Goal: Register for event/course

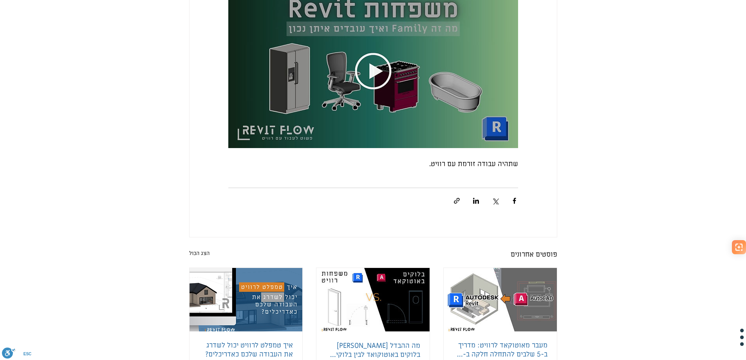
scroll to position [2074, 0]
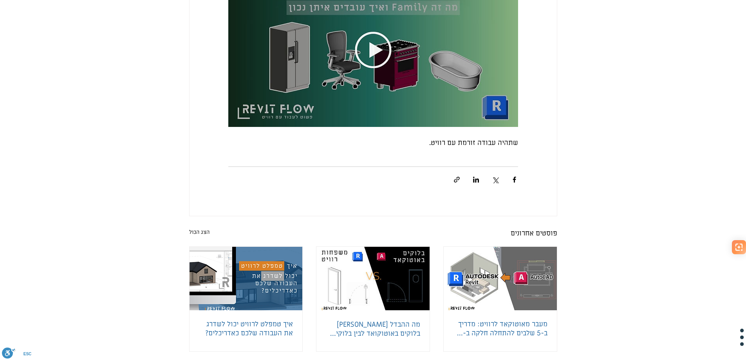
click at [368, 46] on img "main content" at bounding box center [373, 45] width 290 height 163
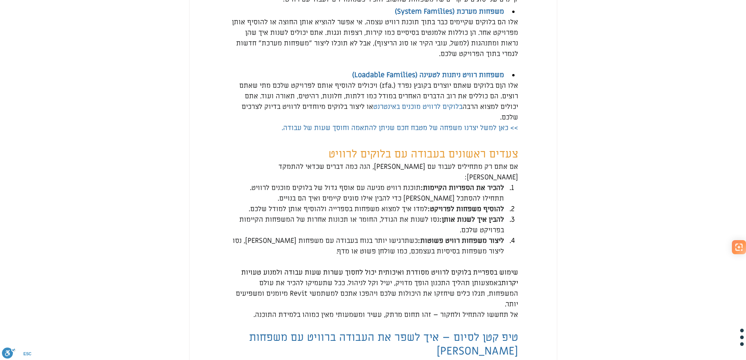
scroll to position [1409, 0]
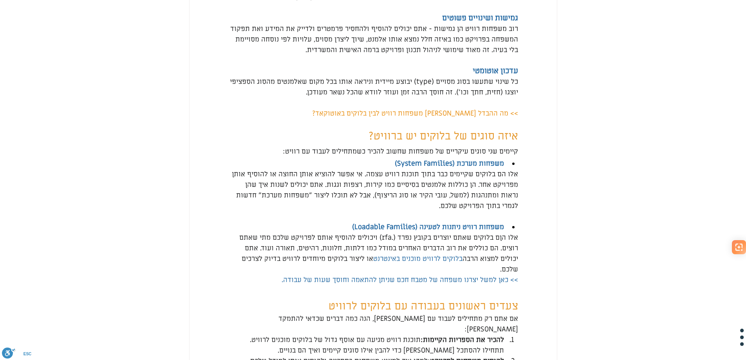
click at [469, 284] on span ">> כאן למשל יצרנו משפחה של מטבח חכם שניתן להתאמה וחוסך שעות של עבודה." at bounding box center [399, 279] width 236 height 9
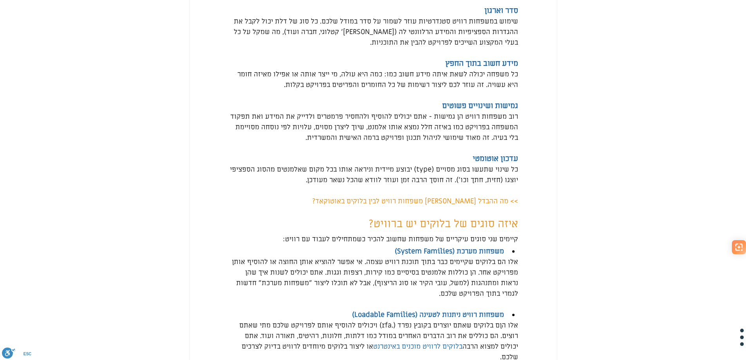
scroll to position [1291, 0]
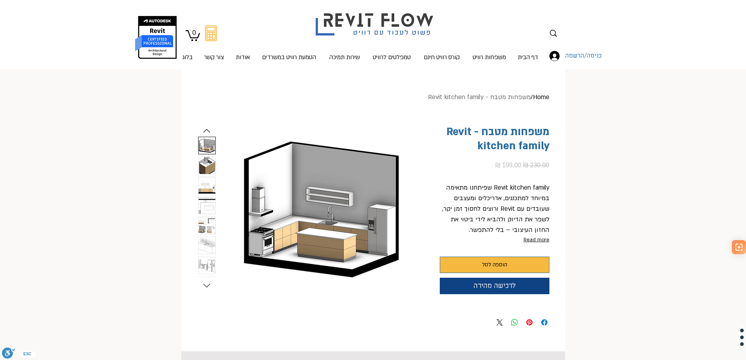
click at [205, 188] on img "3 / 9" at bounding box center [206, 185] width 17 height 17
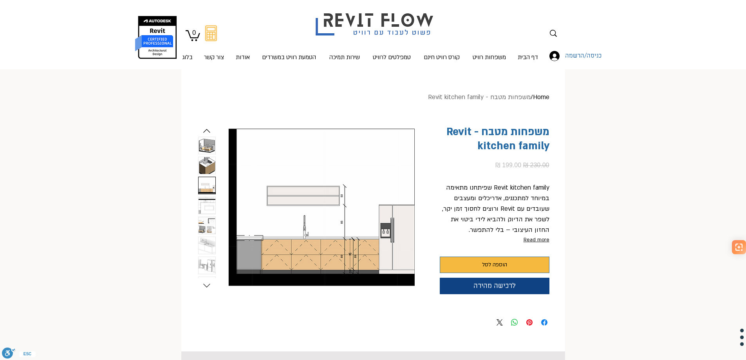
click at [203, 172] on img "2 / 9" at bounding box center [206, 165] width 17 height 17
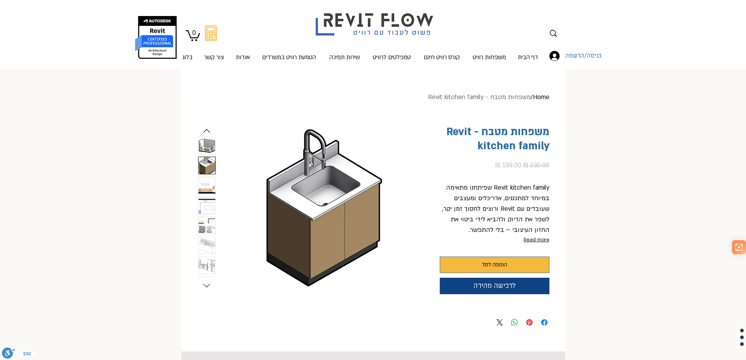
click at [211, 207] on img "4 / 9" at bounding box center [206, 205] width 17 height 17
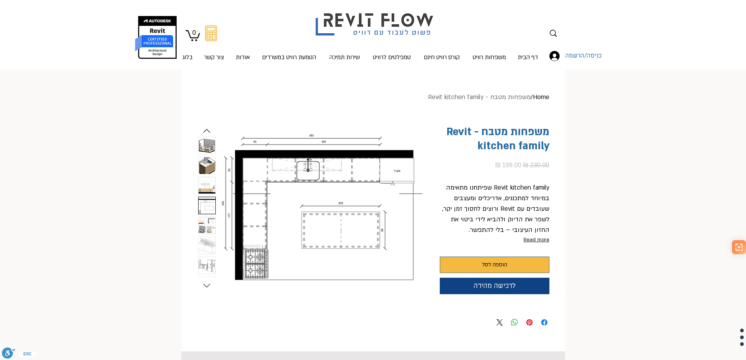
click at [205, 229] on img "5 / 9" at bounding box center [206, 225] width 17 height 17
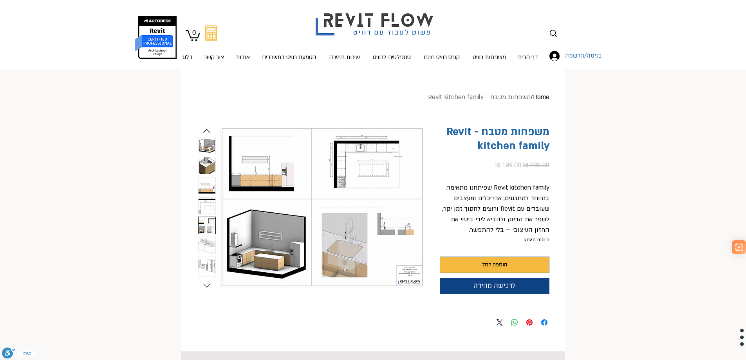
click at [202, 246] on img "6 / 9" at bounding box center [206, 245] width 17 height 17
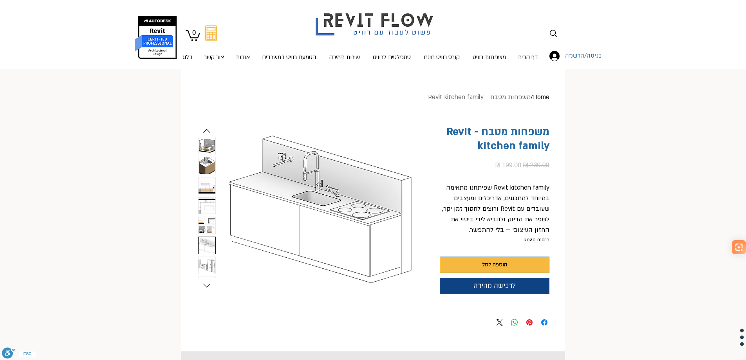
click at [205, 263] on img "7 / 9" at bounding box center [206, 265] width 17 height 17
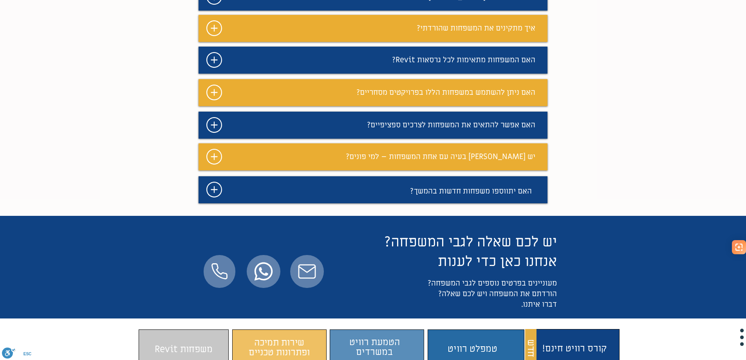
scroll to position [665, 0]
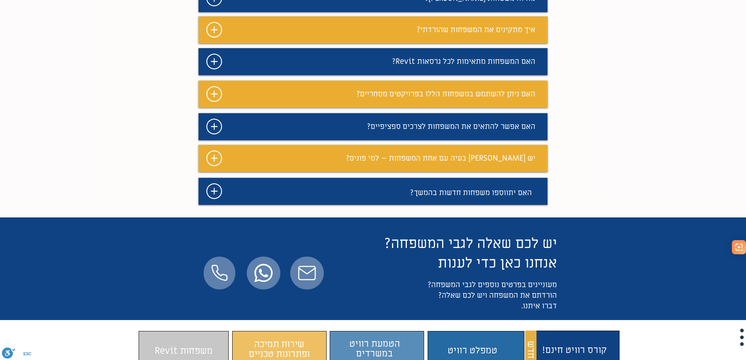
click at [445, 35] on span "איך מתקינים את המשפחות שהורדתי?" at bounding box center [475, 30] width 119 height 10
click at [213, 38] on icon "#comp-maf1xbxd svg [data-color="1"] {fill: #FFFFFF;}" at bounding box center [214, 30] width 16 height 16
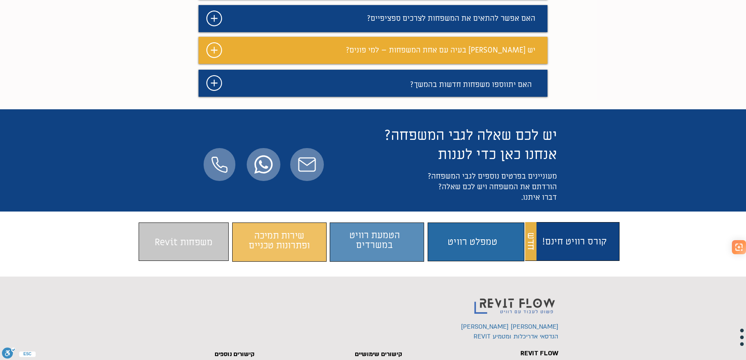
scroll to position [822, 0]
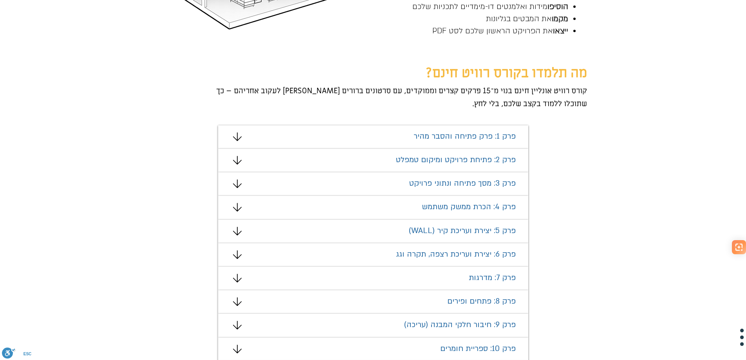
scroll to position [430, 0]
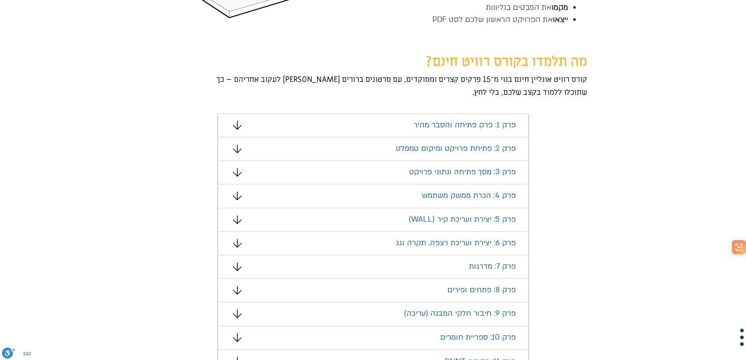
click at [444, 121] on span "פרק 1: פרק פתיחה והסבר מהיר" at bounding box center [464, 125] width 102 height 10
click at [238, 126] on icon "#comp-mafhkw9q2 svg [data-color="1"] {fill: #000000;}" at bounding box center [237, 125] width 9 height 9
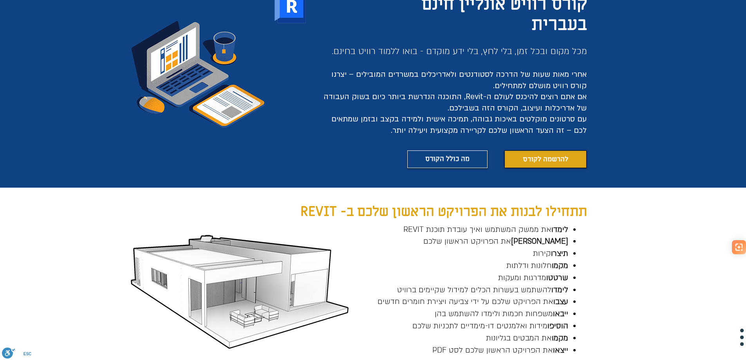
scroll to position [0, 0]
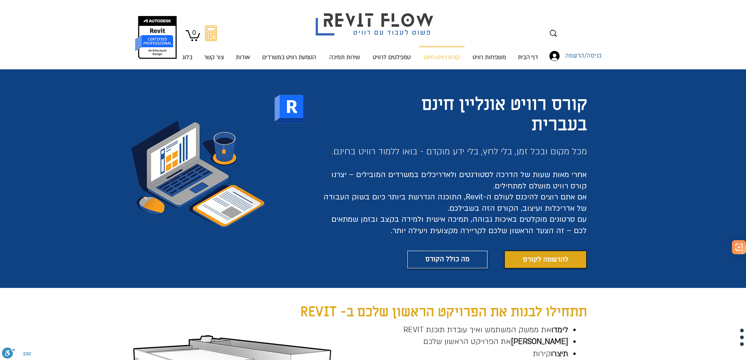
click at [553, 260] on span "להרשמה לקורס" at bounding box center [544, 259] width 45 height 10
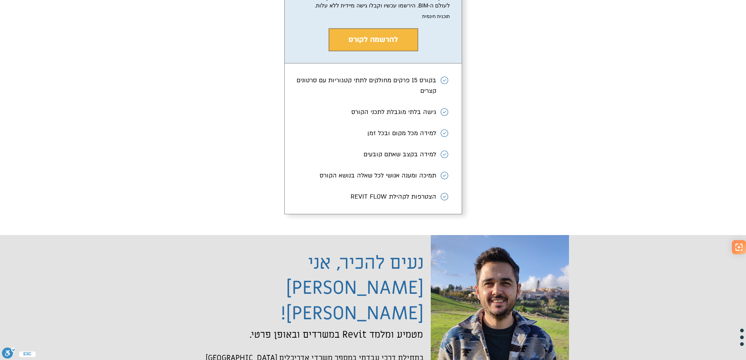
scroll to position [1449, 0]
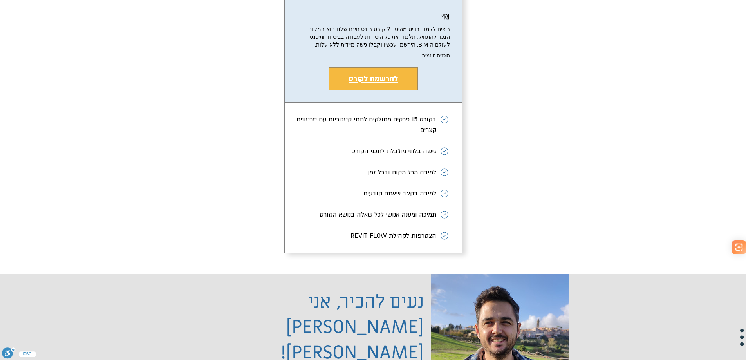
click at [386, 84] on span "להרשמה לקורס" at bounding box center [373, 79] width 50 height 10
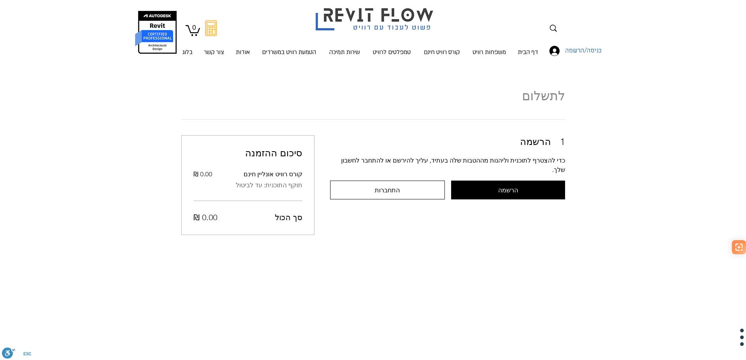
scroll to position [7, 0]
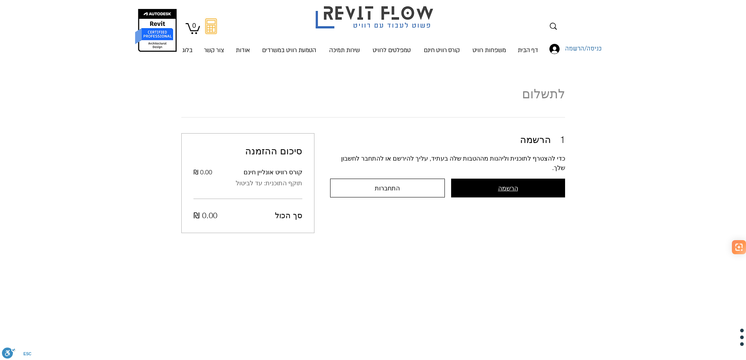
click at [499, 184] on span "הרשמה" at bounding box center [508, 187] width 20 height 7
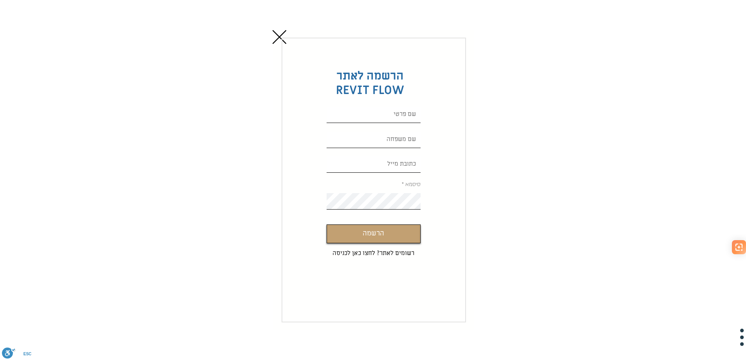
scroll to position [0, 0]
click at [382, 115] on input "Custom Signup" at bounding box center [373, 114] width 94 height 16
type input "מאיר"
type input "h029400023@gmail.com"
click at [378, 138] on input "Custom Signup" at bounding box center [373, 139] width 94 height 16
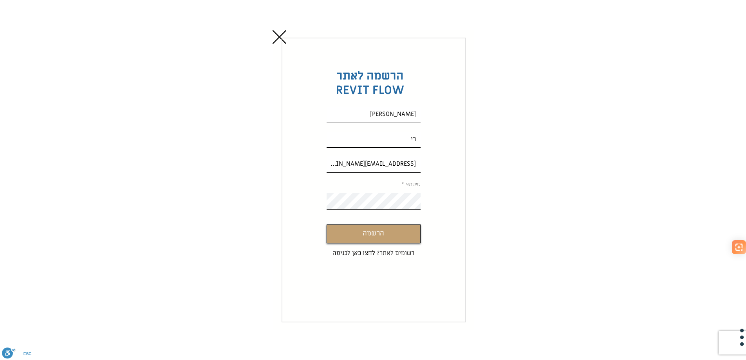
type input "רי"
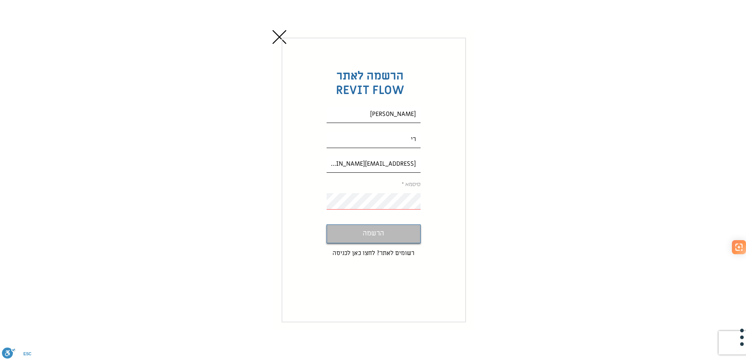
click at [385, 238] on button "הרשמה" at bounding box center [373, 233] width 94 height 19
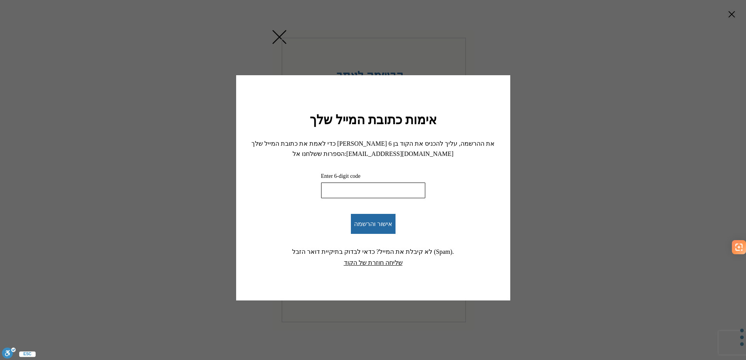
click at [359, 191] on input "Enter 6-digit code" at bounding box center [373, 190] width 104 height 16
click at [375, 186] on input "Enter 6-digit code" at bounding box center [373, 190] width 104 height 16
paste input "154293"
type input "154293"
click at [383, 227] on button "אישור והרשמה" at bounding box center [373, 224] width 45 height 20
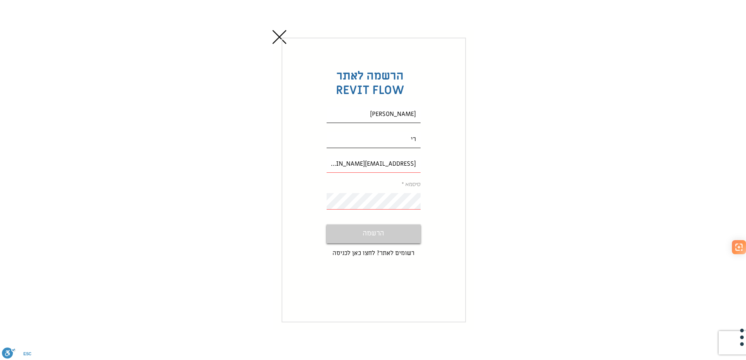
scroll to position [7, 0]
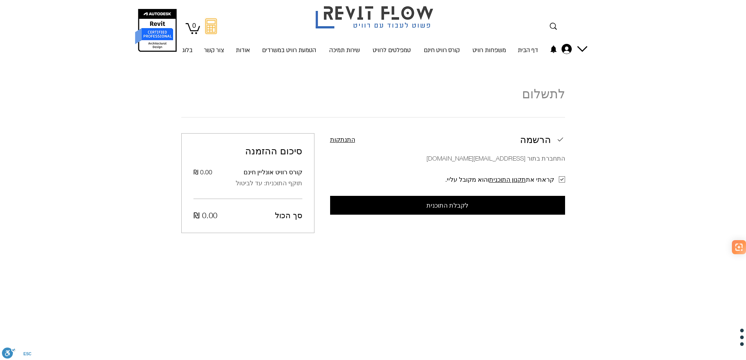
click at [445, 206] on span "לקבלת התוכנית" at bounding box center [447, 205] width 42 height 7
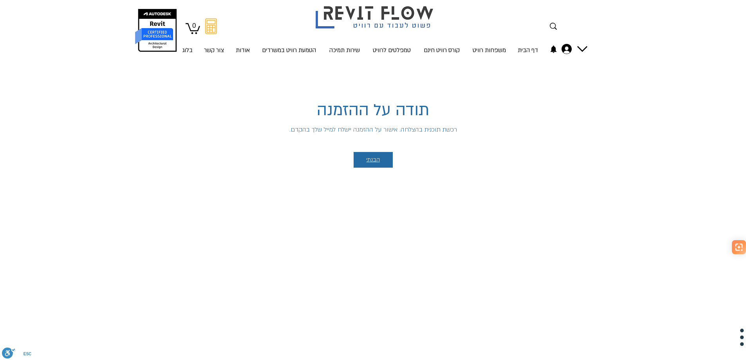
click at [375, 160] on span "הבנתי" at bounding box center [373, 160] width 14 height 6
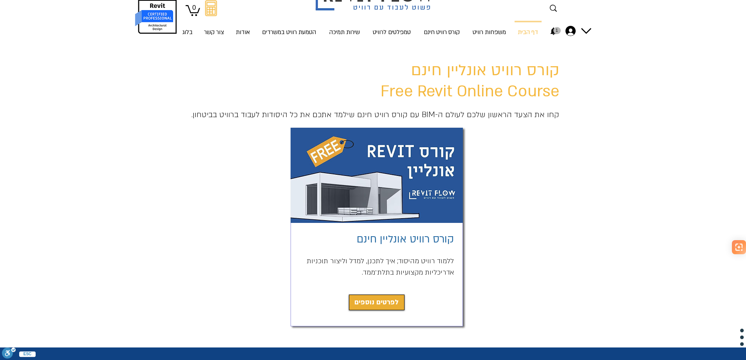
scroll to position [39, 0]
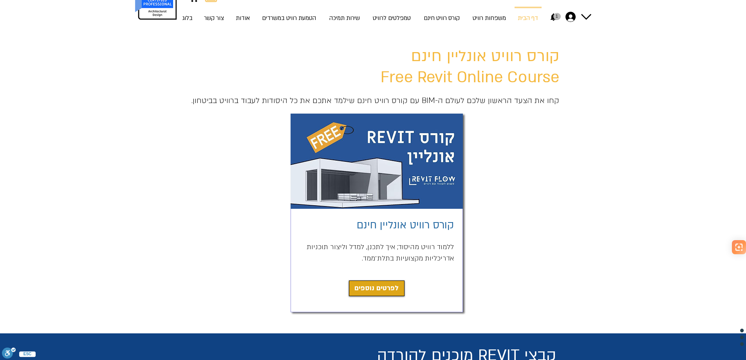
click at [386, 144] on img "main content" at bounding box center [376, 160] width 172 height 95
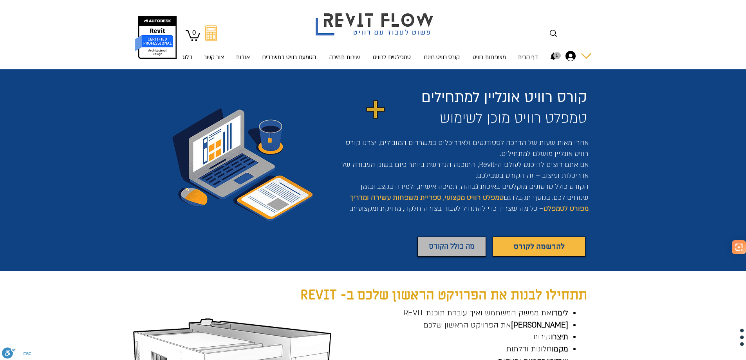
click at [583, 56] on div "החשבון של h029400023@gmail.com" at bounding box center [586, 56] width 10 height 10
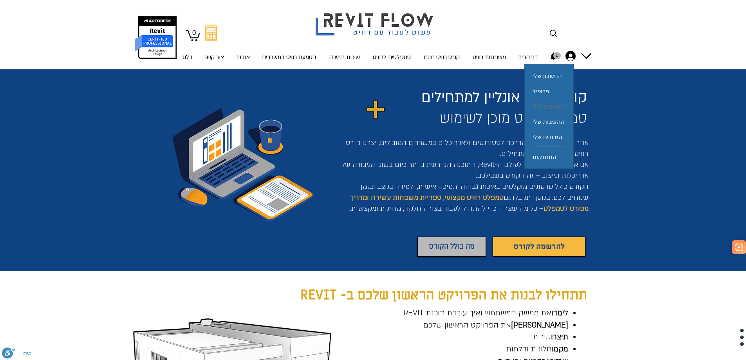
click at [549, 104] on span "הקורסים שלי" at bounding box center [548, 106] width 32 height 15
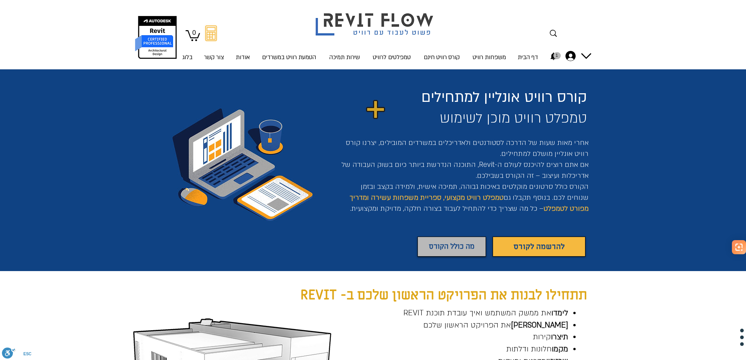
click at [555, 53] on icon "1 התראות" at bounding box center [553, 56] width 8 height 8
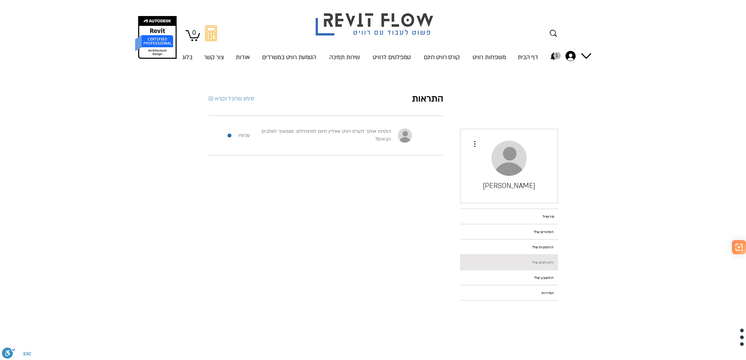
click at [521, 263] on link "הקורסים שלי" at bounding box center [509, 262] width 98 height 14
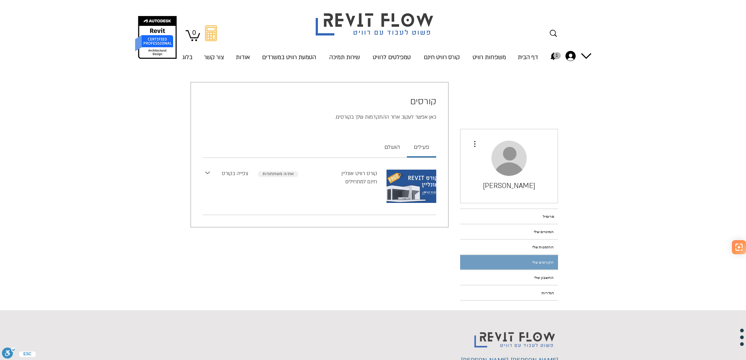
click at [234, 173] on link "צפייה בקורס" at bounding box center [235, 173] width 27 height 8
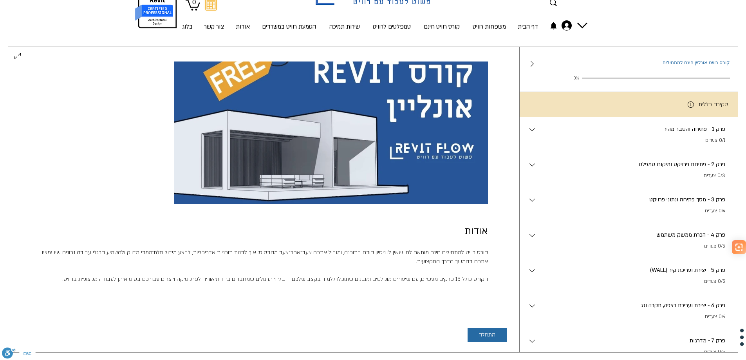
scroll to position [78, 0]
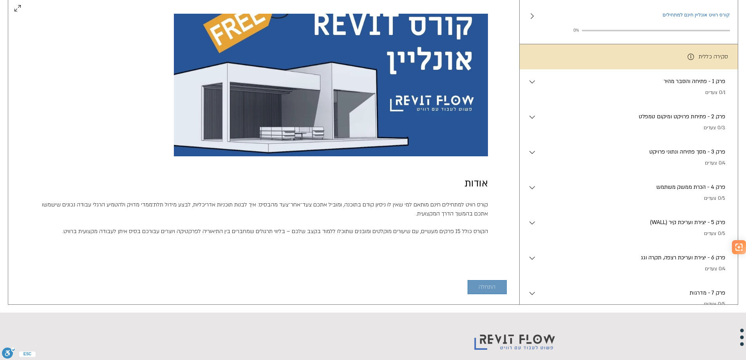
click at [484, 294] on button "התחלה" at bounding box center [486, 287] width 39 height 14
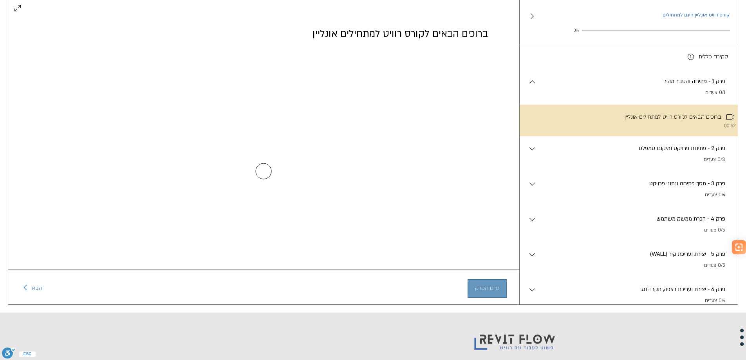
scroll to position [0, 0]
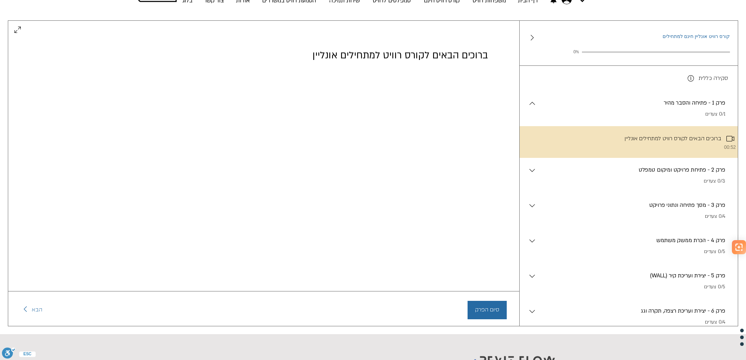
scroll to position [39, 0]
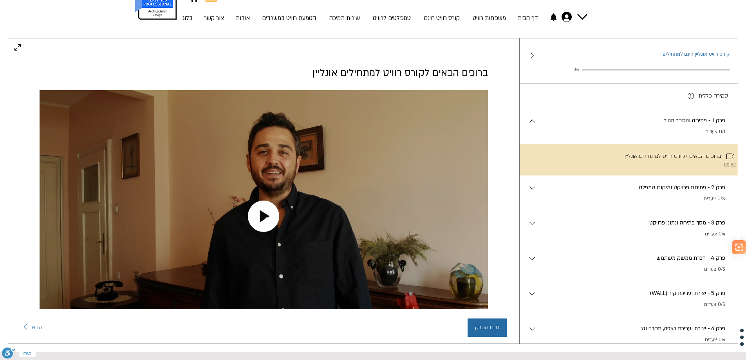
click at [264, 202] on icon "Play video" at bounding box center [263, 215] width 31 height 31
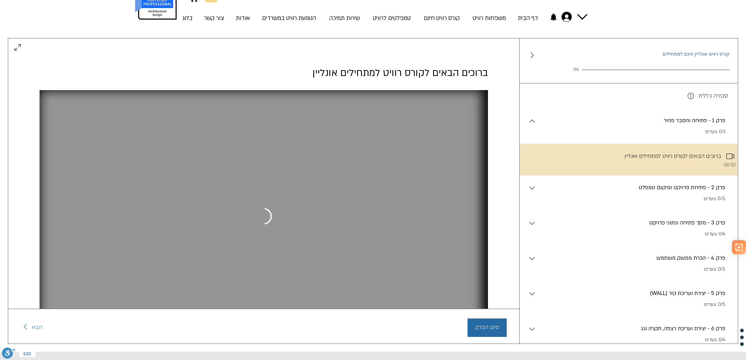
click at [563, 192] on p "פרק 2 - פתיחת פרויקט ומיקום טמפלט" at bounding box center [631, 187] width 189 height 9
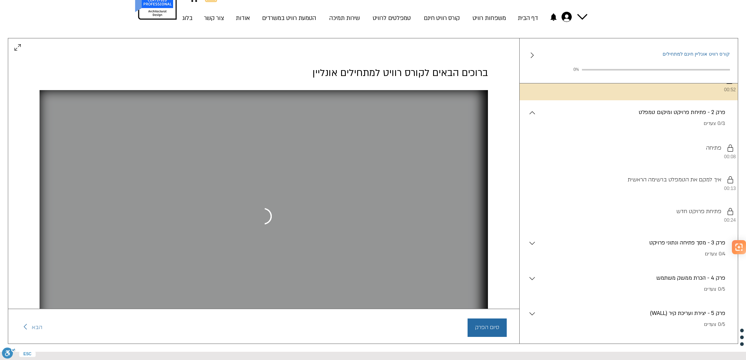
scroll to position [78, 0]
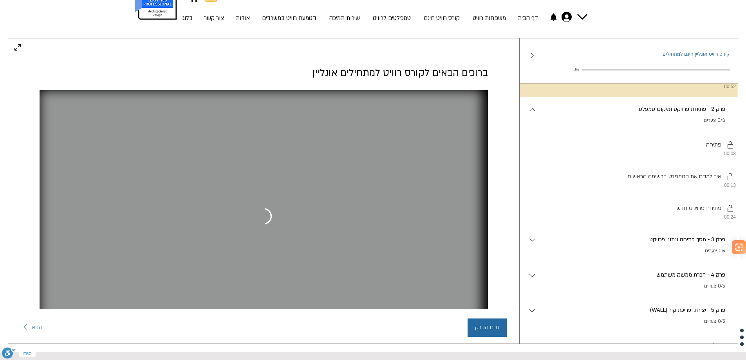
click at [619, 244] on p "פרק 3 - מסך פתיחה ונתוני פרויקט" at bounding box center [631, 239] width 189 height 9
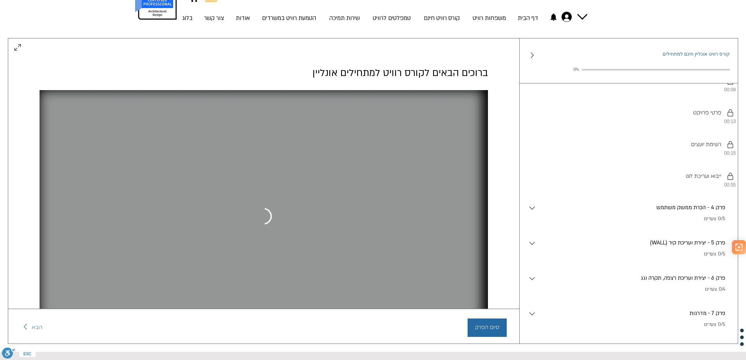
scroll to position [274, 0]
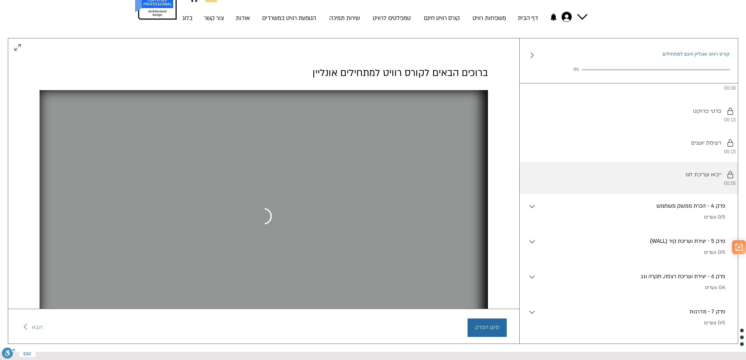
click at [703, 182] on li "יש להשלים את השלבים לפי הסדר. ייבוא ועריכת לוגו 00:55" at bounding box center [628, 178] width 218 height 32
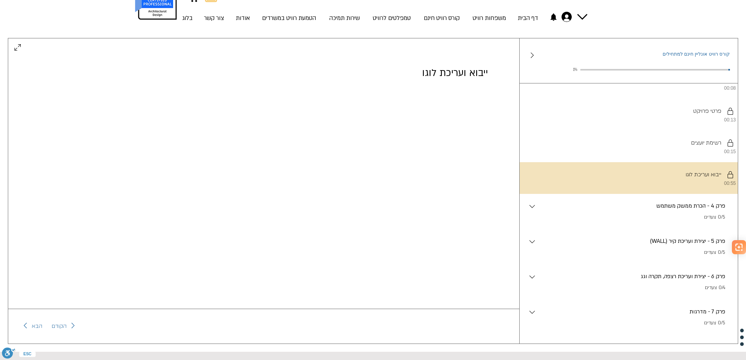
click at [618, 210] on p "פרק 4 - הכרת ממשק משתמש" at bounding box center [631, 206] width 189 height 9
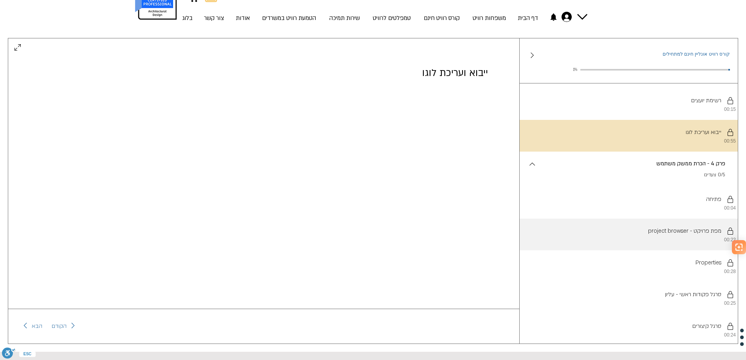
scroll to position [352, 0]
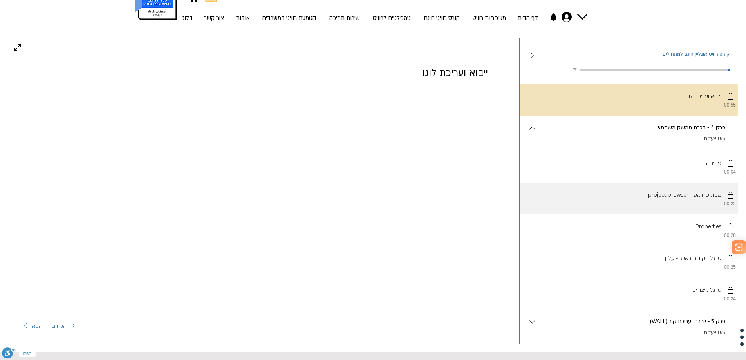
click at [626, 213] on li "יש להשלים את השלבים לפי הסדר. project browser - מפת פרויקט 00:22" at bounding box center [628, 198] width 218 height 32
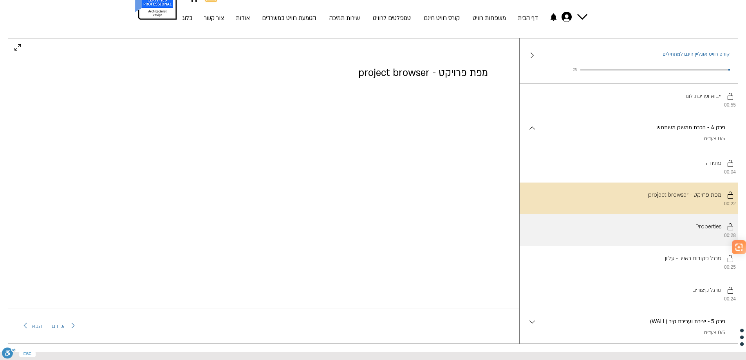
click at [648, 246] on li "יש להשלים את השלבים לפי הסדר. Properties 00:28" at bounding box center [628, 230] width 218 height 32
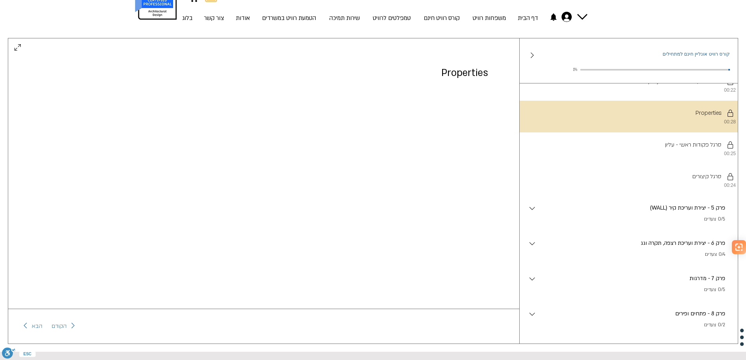
scroll to position [470, 0]
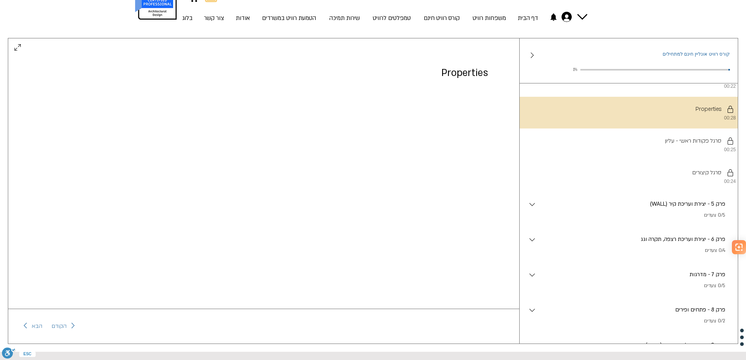
click at [585, 208] on p "(WALL) פרק 5 - יצירת ועריכת קיר" at bounding box center [631, 204] width 189 height 9
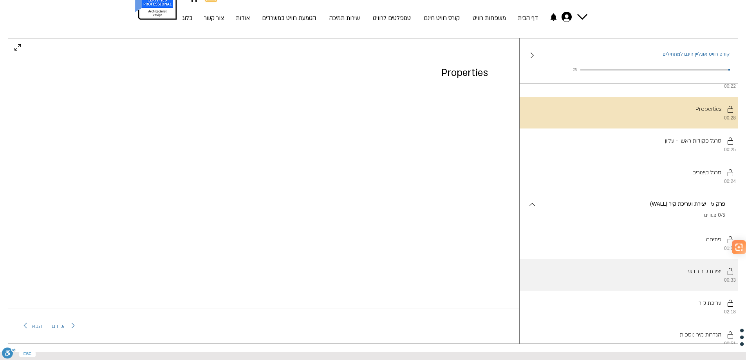
scroll to position [548, 0]
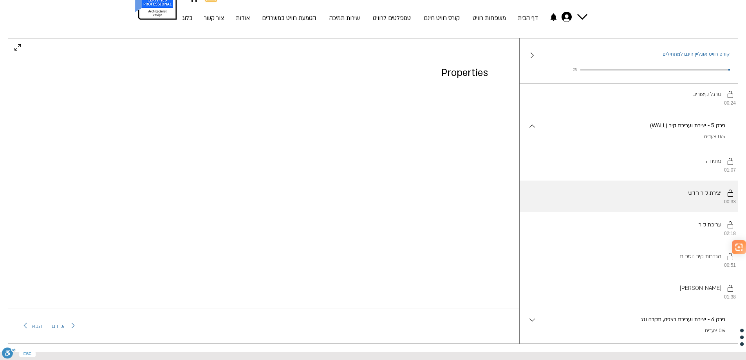
click at [630, 212] on li "יש להשלים את השלבים לפי הסדר. יצירת קיר חדש 00:33" at bounding box center [628, 196] width 218 height 32
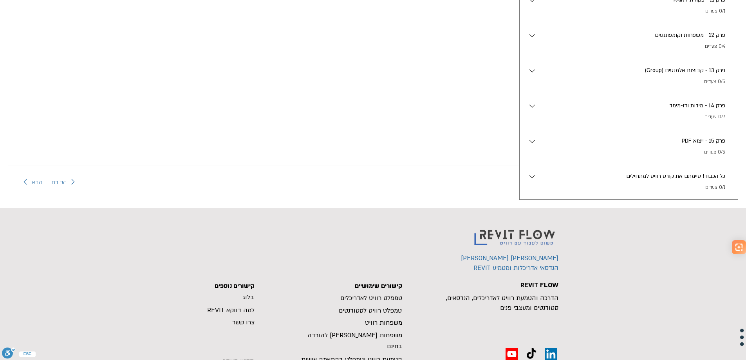
scroll to position [176, 0]
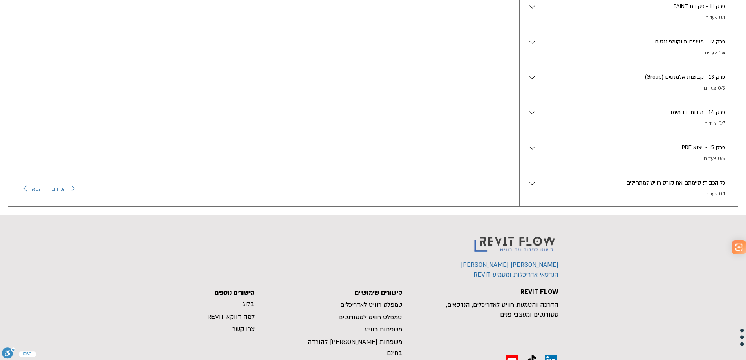
click at [629, 183] on p "כל הכבוד! סיימתם את קורס רוויט למתחילים" at bounding box center [631, 182] width 189 height 9
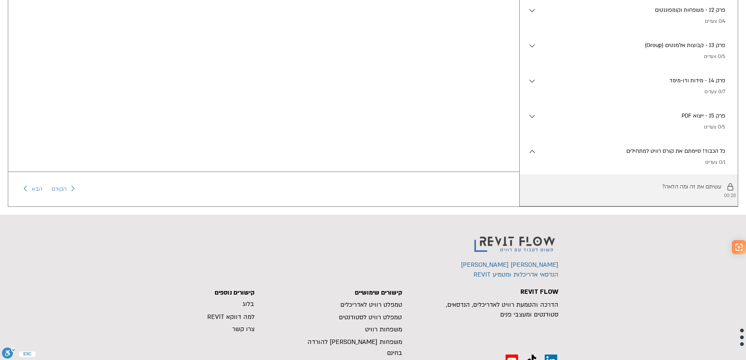
scroll to position [961, 0]
click at [663, 184] on li "יש להשלים את השלבים לפי הסדר. עשיתם את זה ומה הלאה? 00:28" at bounding box center [628, 190] width 218 height 32
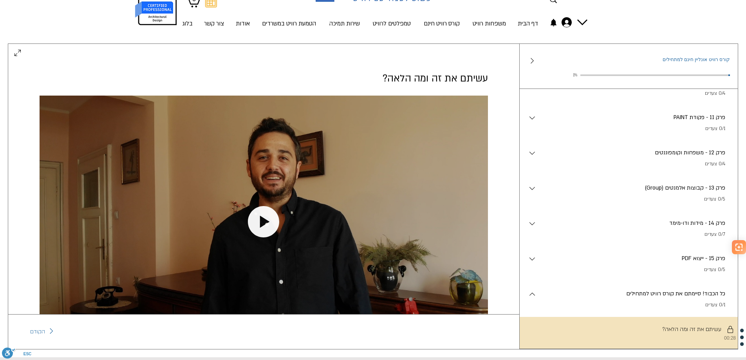
scroll to position [20, 0]
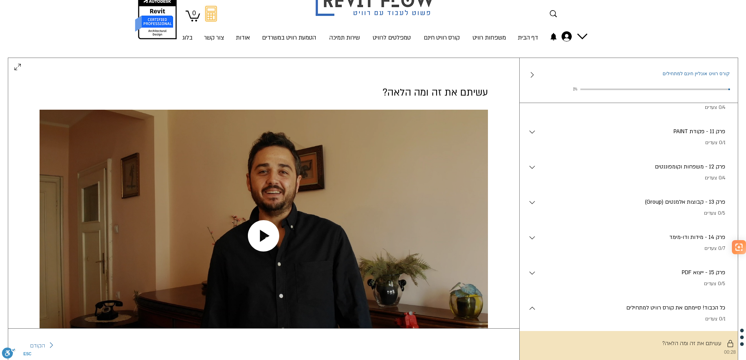
click at [260, 238] on icon "Play video" at bounding box center [263, 235] width 31 height 31
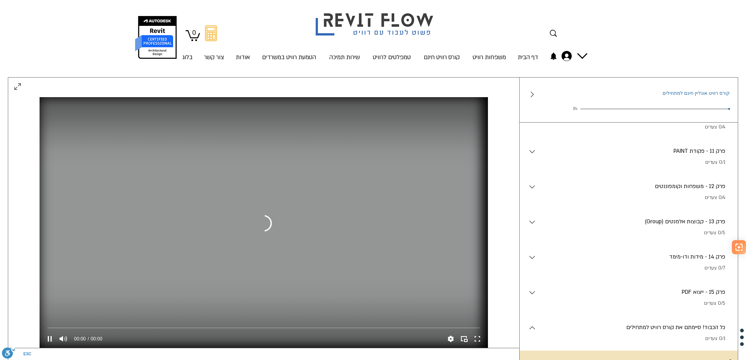
scroll to position [65, 0]
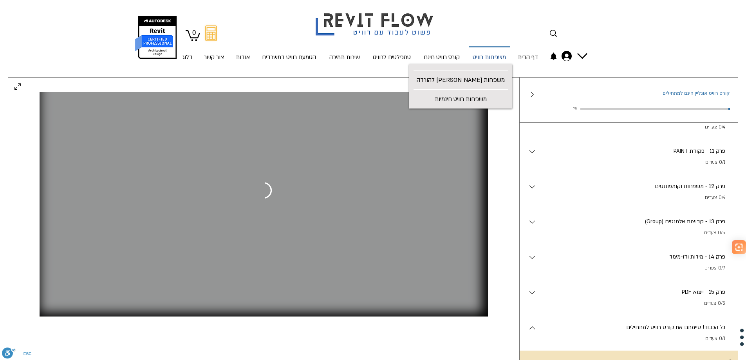
click at [477, 59] on p "משפחות רוויט" at bounding box center [489, 57] width 40 height 21
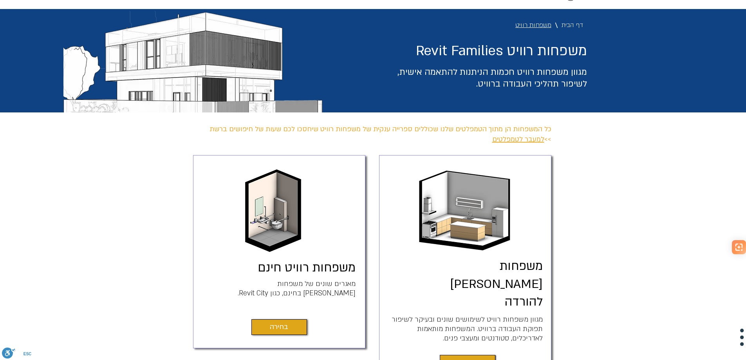
scroll to position [117, 0]
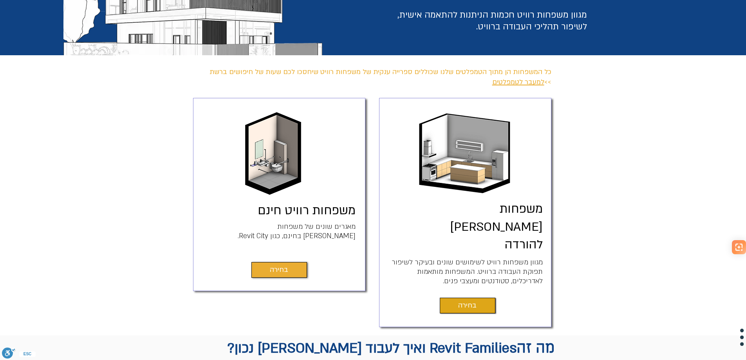
click at [279, 267] on span "בחירה" at bounding box center [279, 269] width 18 height 11
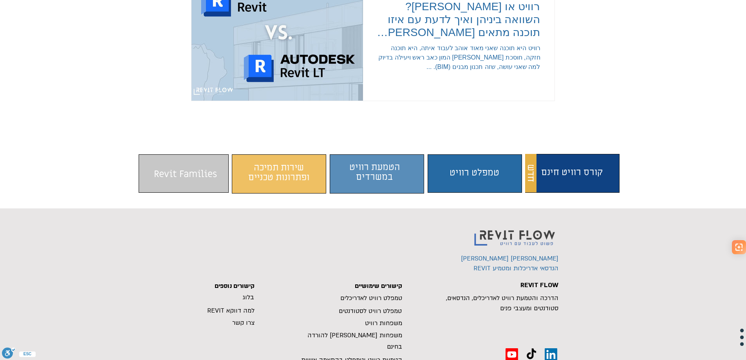
scroll to position [1409, 0]
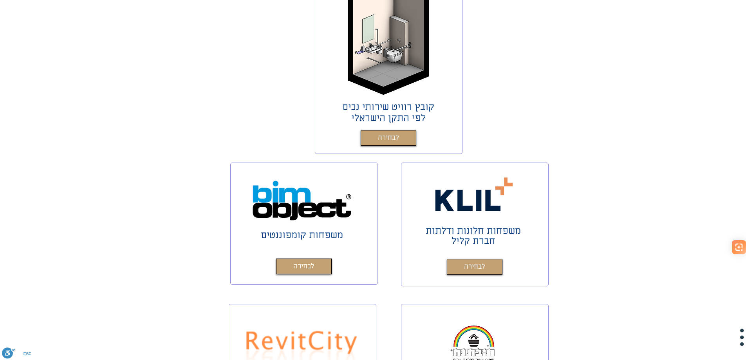
scroll to position [196, 0]
